Goal: Check status: Check status

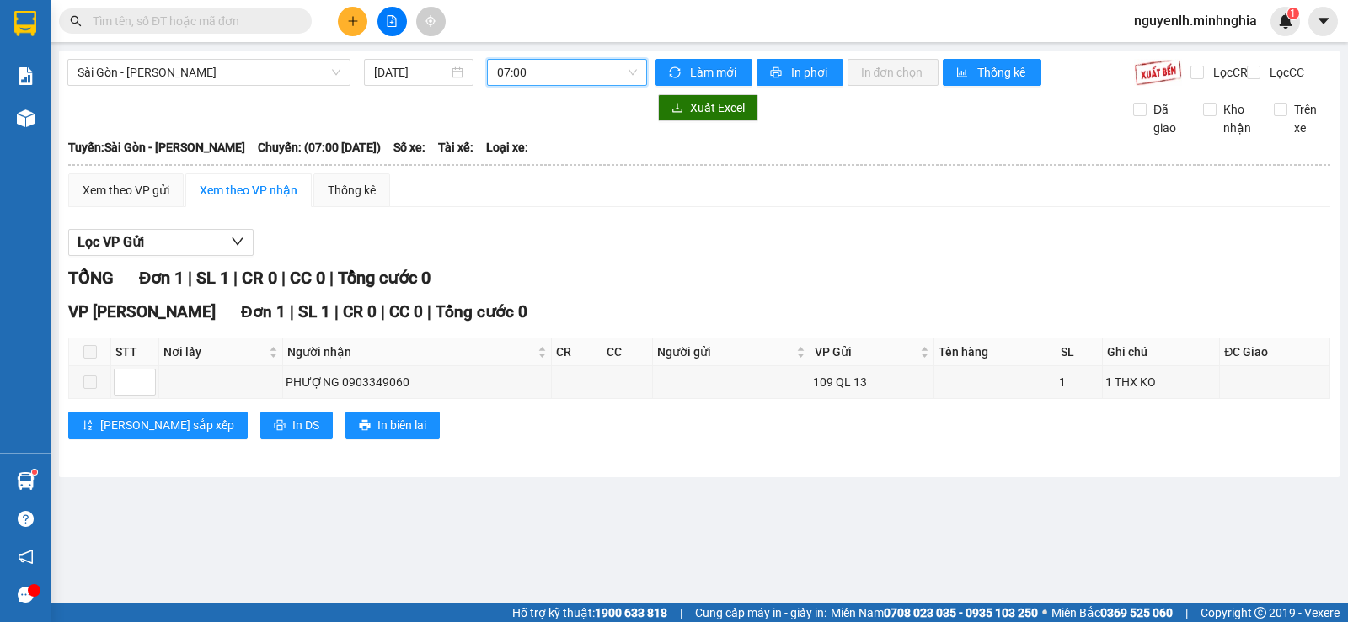
click at [508, 81] on span "07:00" at bounding box center [566, 72] width 139 height 25
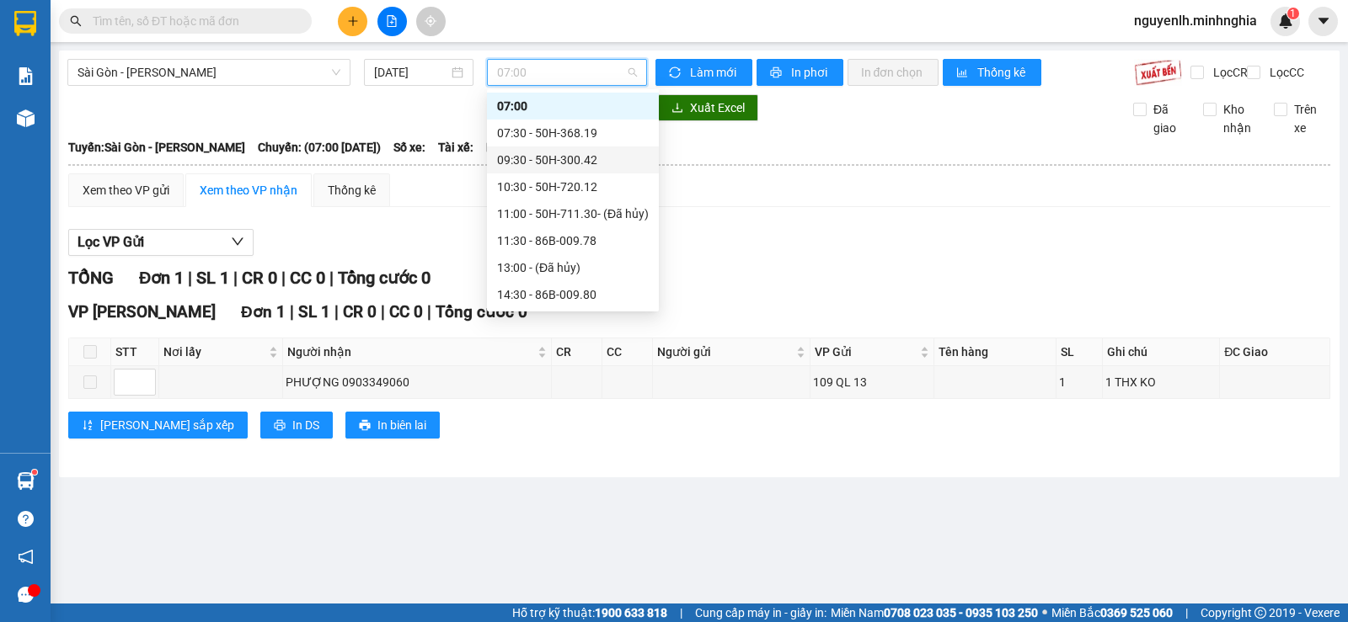
click at [540, 161] on div "09:30 - 50H-300.42" at bounding box center [573, 160] width 152 height 19
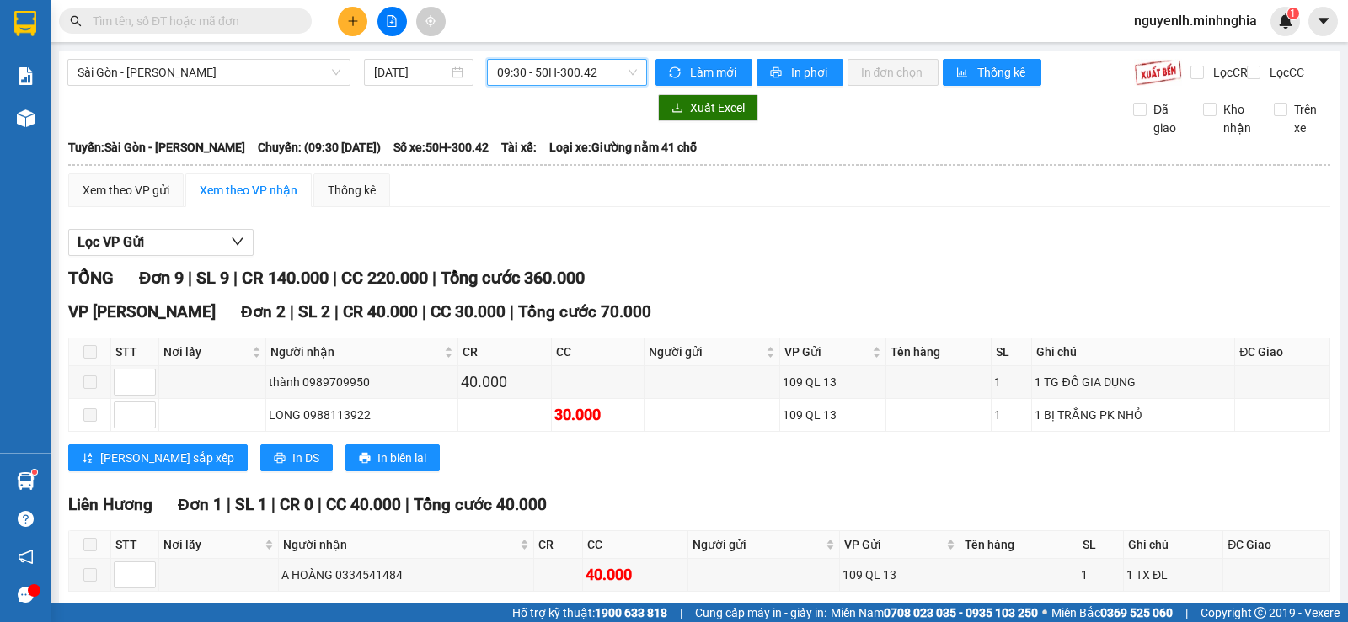
click at [579, 77] on span "09:30 - 50H-300.42" at bounding box center [566, 72] width 139 height 25
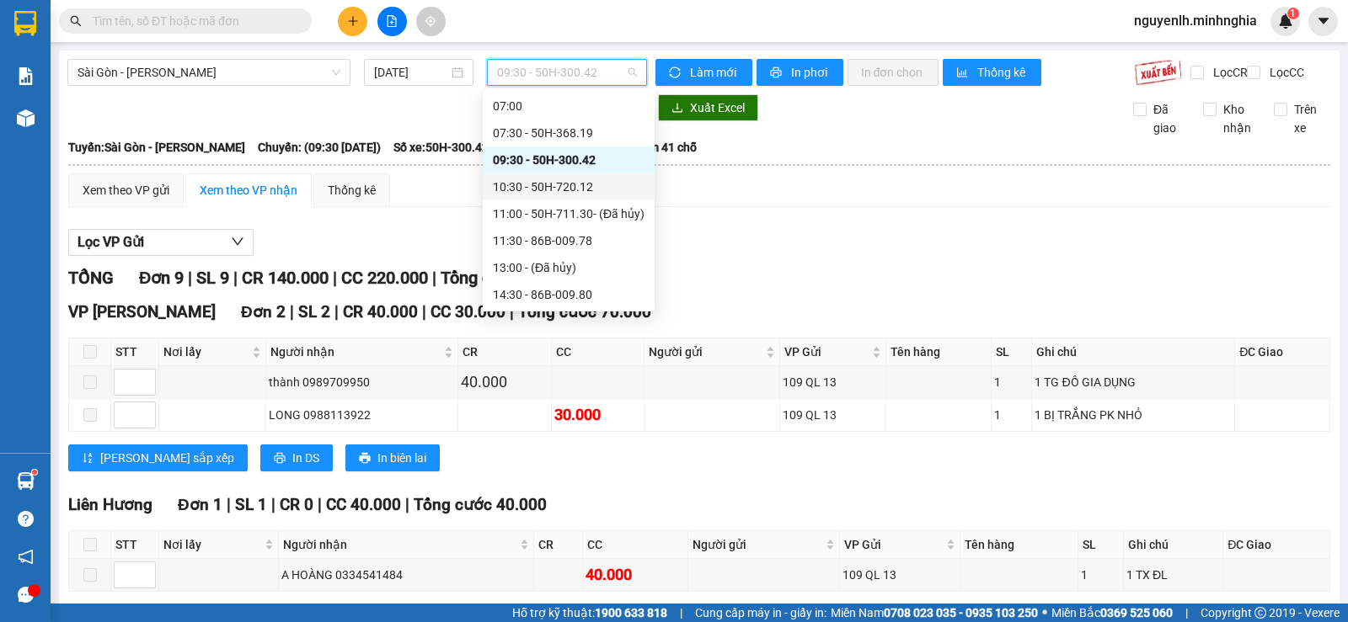
click at [605, 188] on div "10:30 - 50H-720.12" at bounding box center [569, 187] width 152 height 19
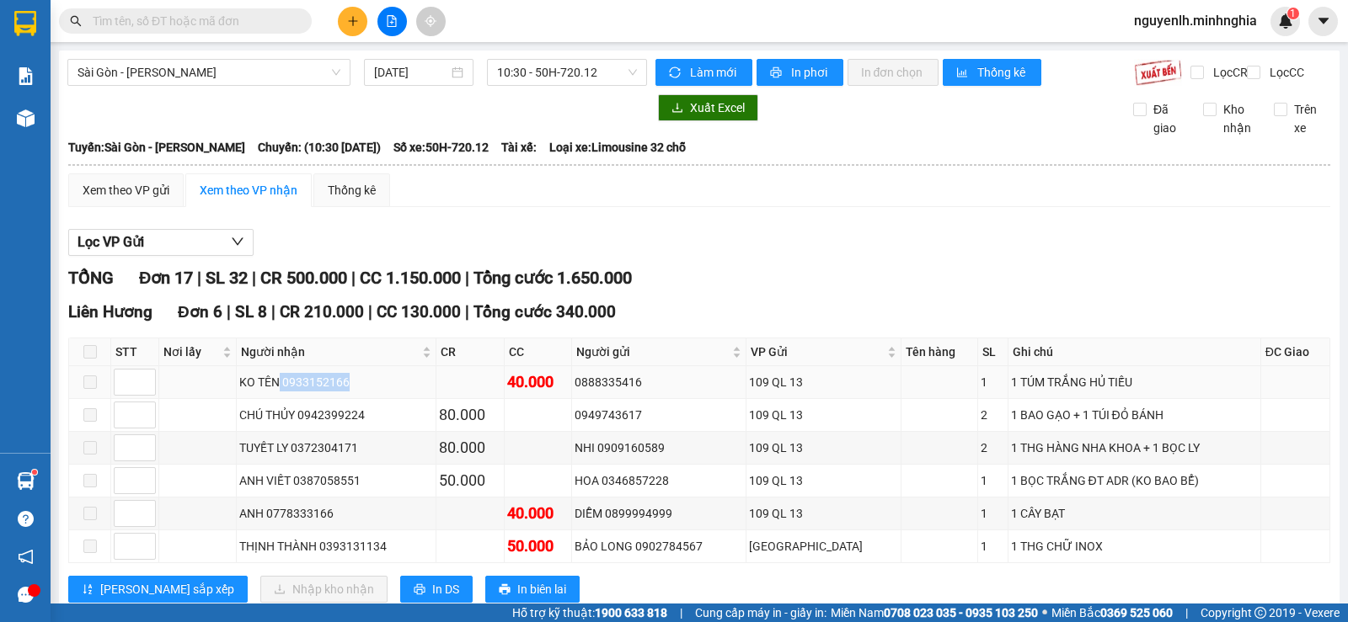
drag, startPoint x: 286, startPoint y: 396, endPoint x: 355, endPoint y: 394, distance: 69.9
click at [355, 392] on div "KO TÊN 0933152166" at bounding box center [336, 382] width 194 height 19
copy div "0933152166"
paste input "0933152166"
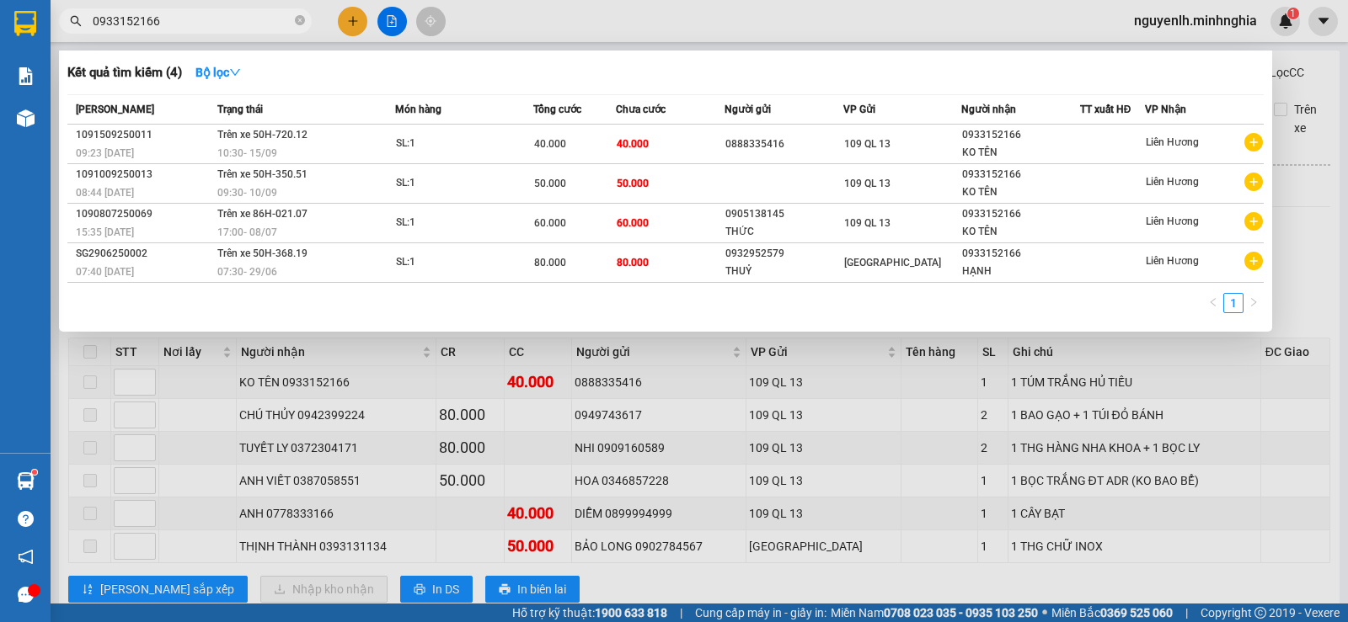
type input "0933152166"
click at [894, 384] on div at bounding box center [674, 311] width 1348 height 622
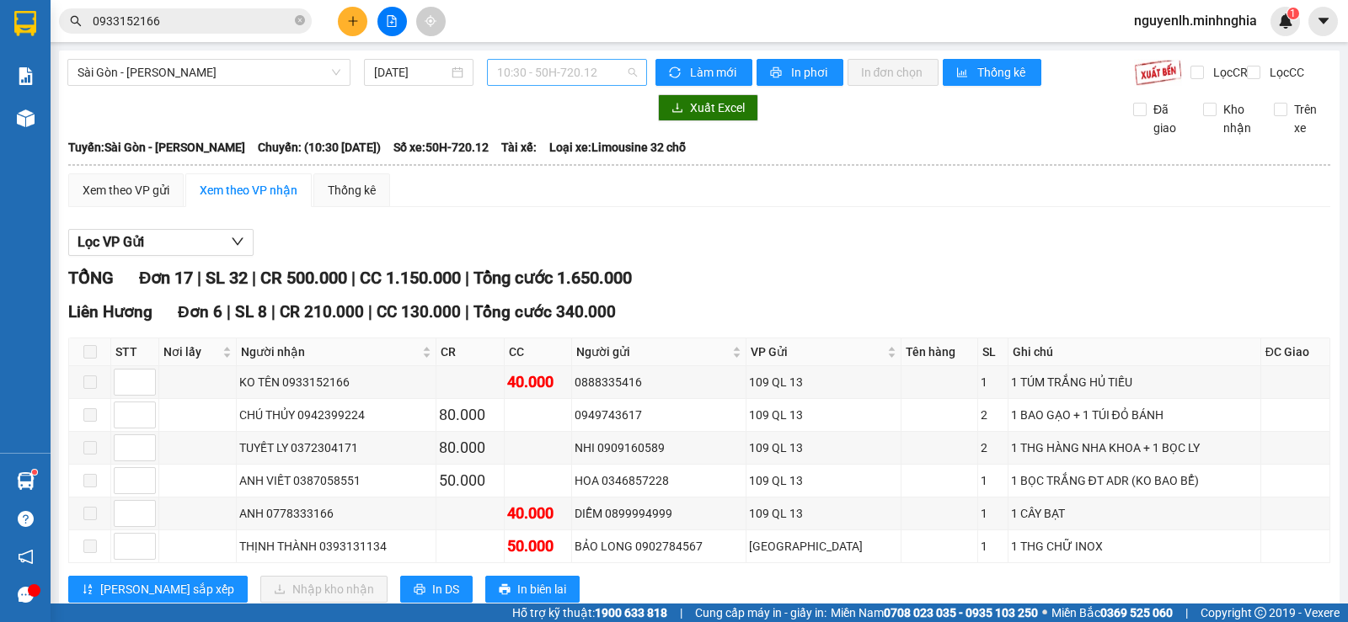
click at [599, 72] on span "10:30 - 50H-720.12" at bounding box center [566, 72] width 139 height 25
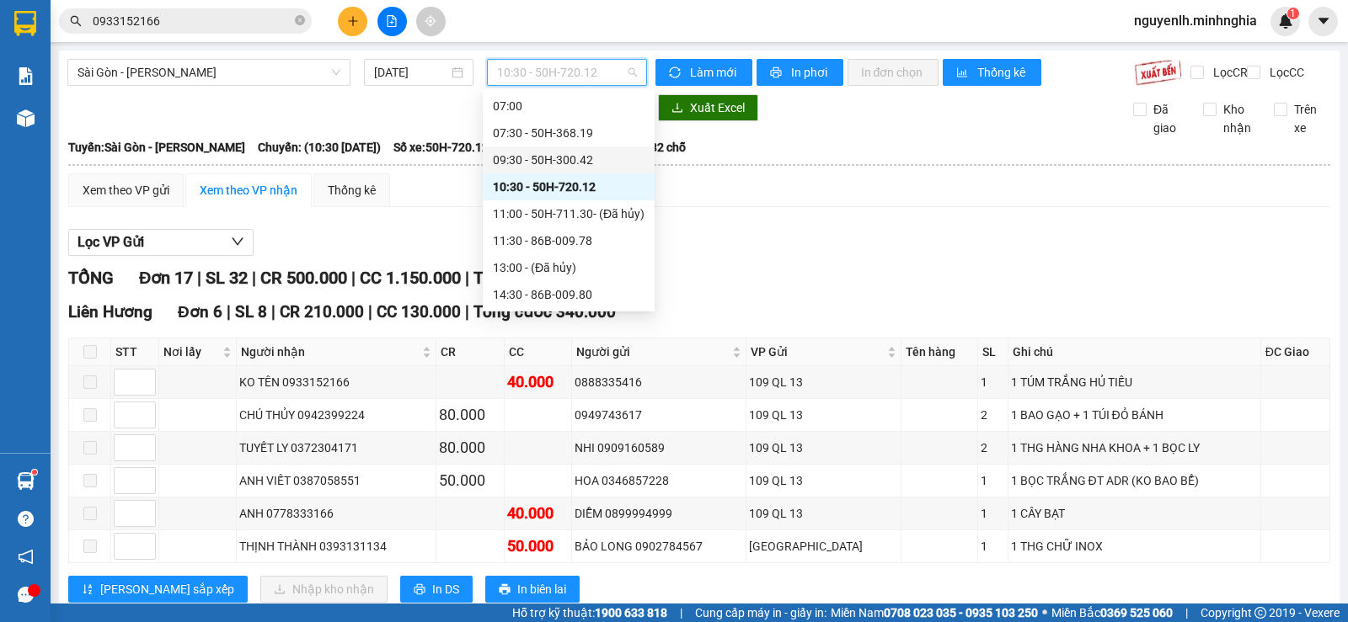
click at [616, 162] on div "09:30 - 50H-300.42" at bounding box center [569, 160] width 152 height 19
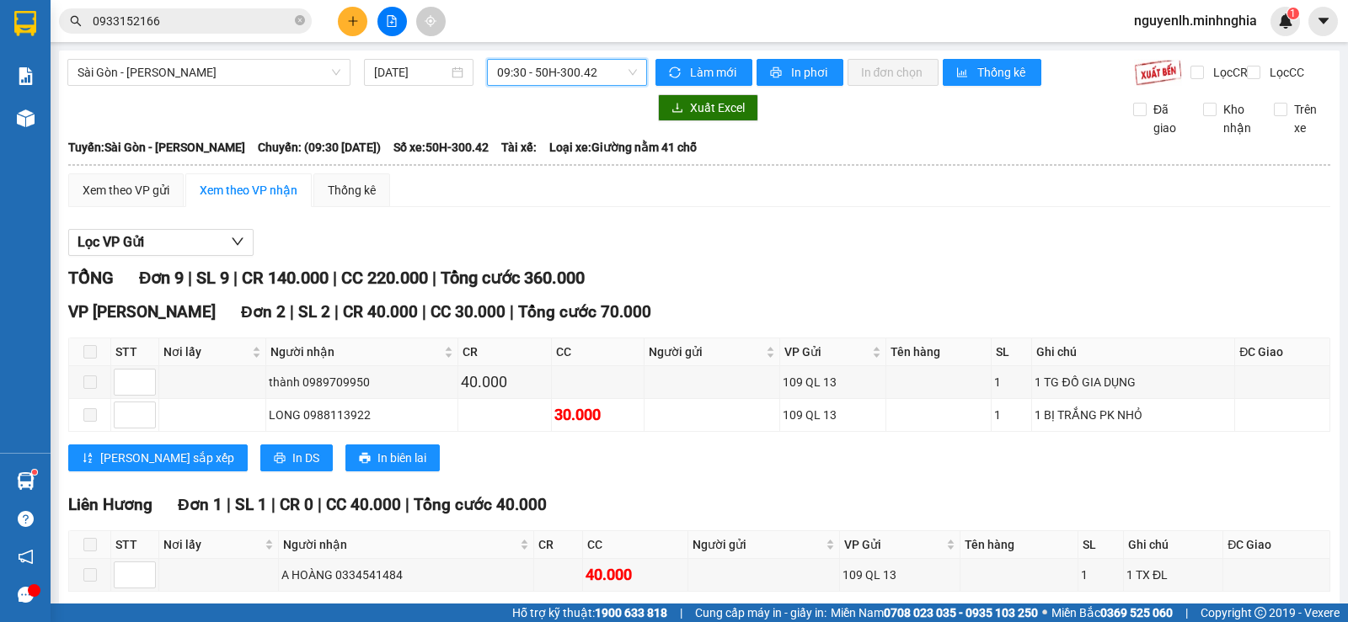
click at [600, 67] on span "09:30 - 50H-300.42" at bounding box center [566, 72] width 139 height 25
click at [520, 75] on span "09:30 - 50H-300.42" at bounding box center [566, 72] width 139 height 25
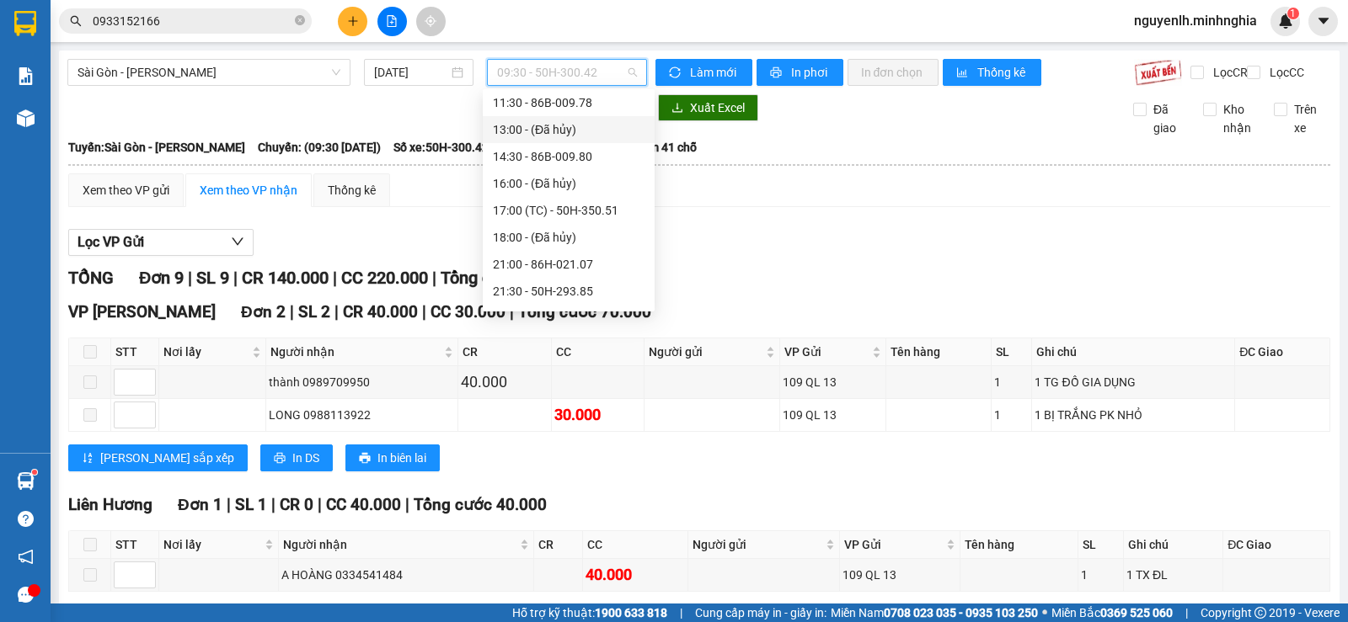
scroll to position [0, 0]
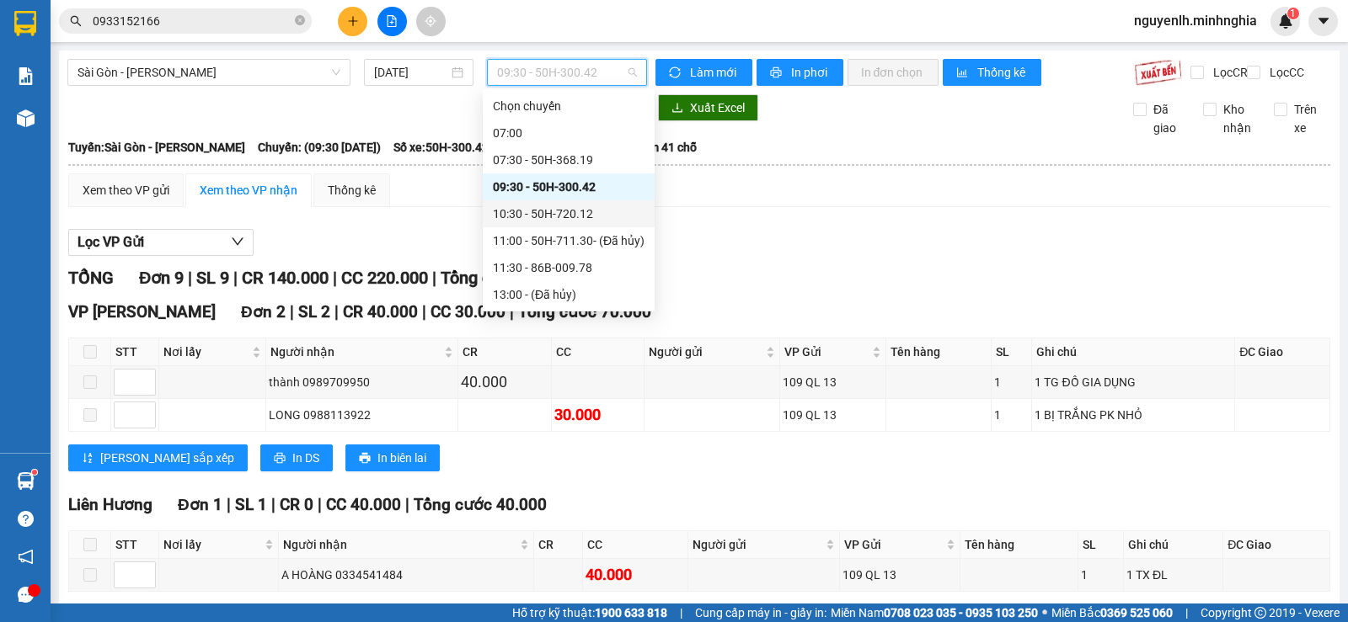
click at [549, 212] on div "10:30 - 50H-720.12" at bounding box center [569, 214] width 152 height 19
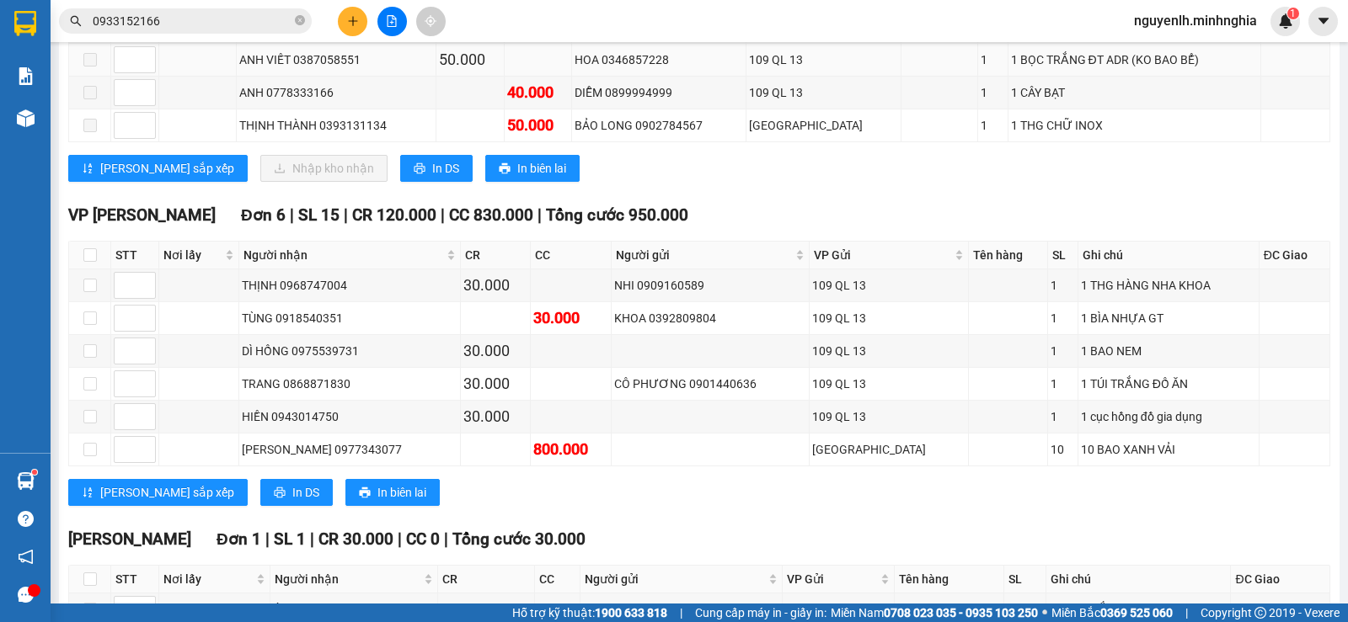
scroll to position [168, 0]
